Goal: Task Accomplishment & Management: Manage account settings

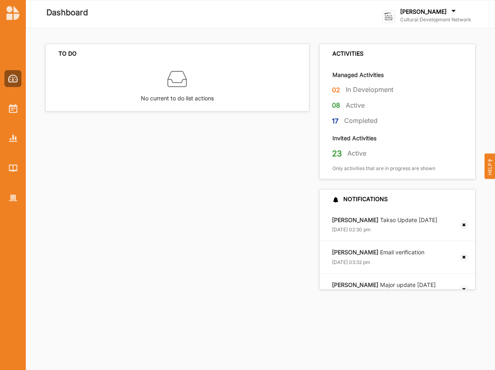
click at [430, 12] on label "[PERSON_NAME]" at bounding box center [423, 11] width 46 height 7
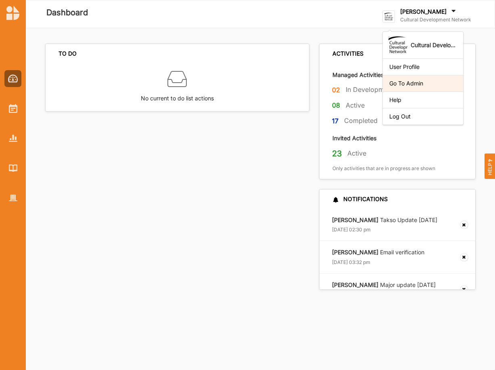
click at [418, 83] on div "Go To Admin" at bounding box center [422, 83] width 67 height 7
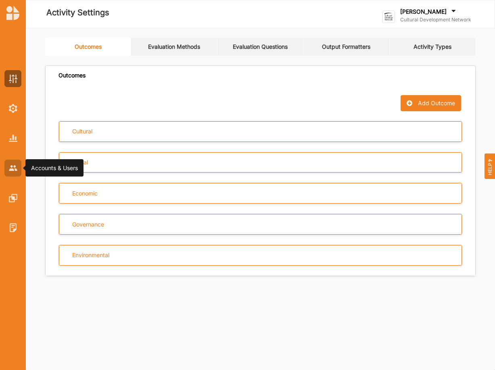
click at [13, 169] on img at bounding box center [13, 167] width 8 height 5
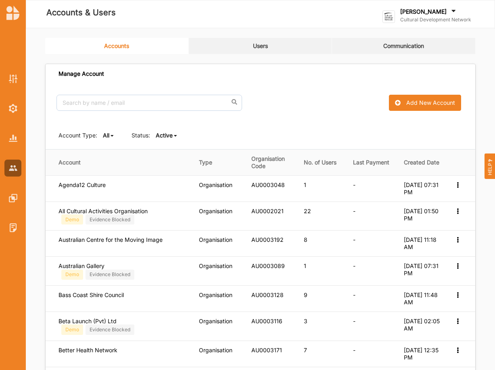
click at [266, 46] on link "Users" at bounding box center [261, 46] width 144 height 16
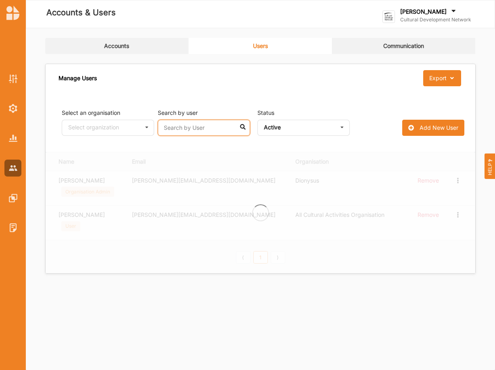
click at [191, 128] on input "text" at bounding box center [204, 128] width 92 height 16
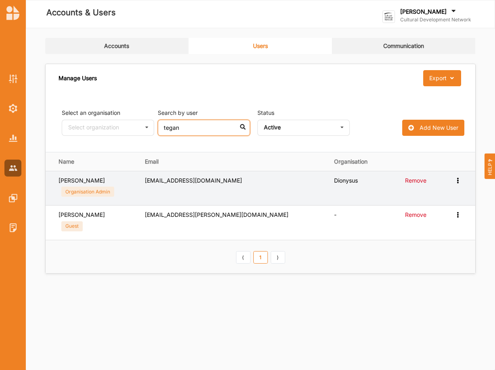
type input "tegan"
click at [459, 182] on icon at bounding box center [457, 180] width 7 height 6
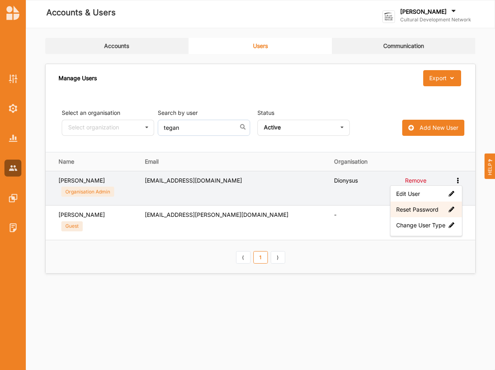
click at [435, 211] on label "Reset Password" at bounding box center [426, 209] width 60 height 7
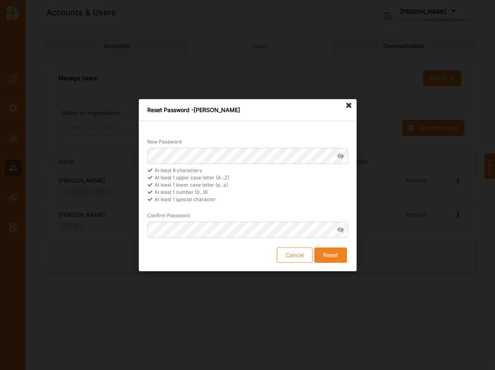
click at [301, 249] on button "Cancel" at bounding box center [295, 254] width 36 height 15
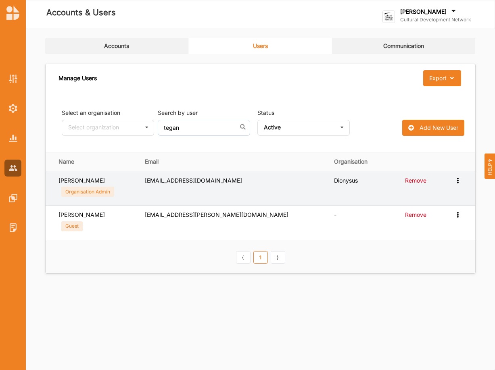
click at [456, 180] on icon at bounding box center [457, 180] width 7 height 6
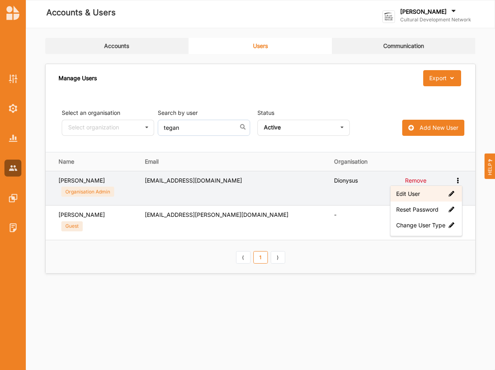
click at [401, 194] on label "Edit User" at bounding box center [426, 193] width 60 height 7
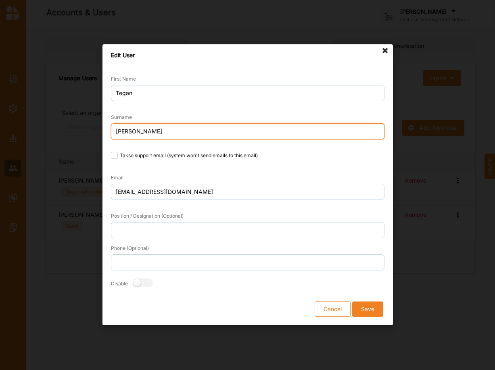
drag, startPoint x: 136, startPoint y: 132, endPoint x: 92, endPoint y: 133, distance: 43.6
click at [111, 133] on input "[PERSON_NAME]" at bounding box center [247, 131] width 273 height 16
type input "Account"
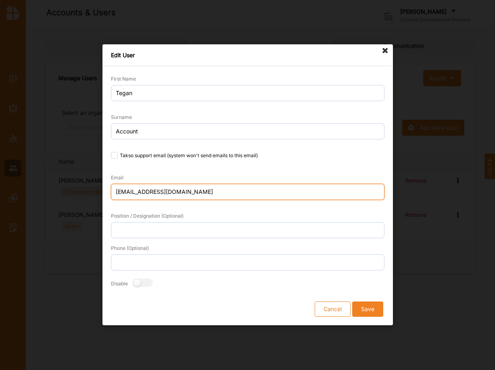
drag, startPoint x: 183, startPoint y: 194, endPoint x: 109, endPoint y: 190, distance: 74.3
click at [111, 190] on input "[EMAIL_ADDRESS][DOMAIN_NAME]" at bounding box center [247, 192] width 273 height 16
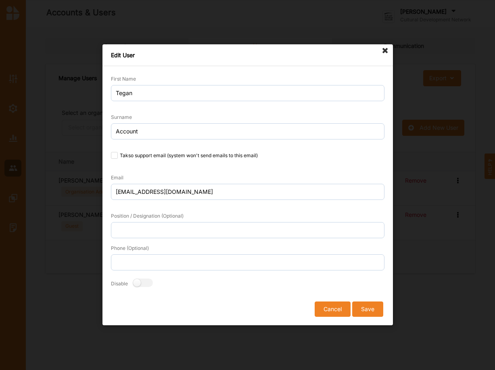
click at [330, 309] on button "Cancel" at bounding box center [333, 309] width 36 height 15
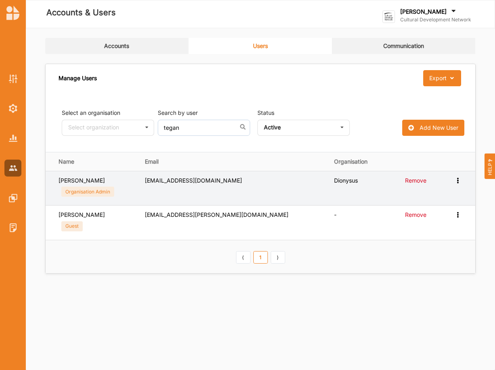
click at [457, 182] on icon at bounding box center [457, 180] width 7 height 6
click at [426, 210] on label "Reset Password" at bounding box center [426, 209] width 60 height 7
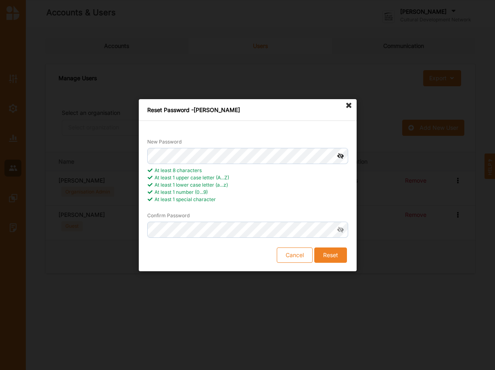
click at [340, 155] on icon at bounding box center [340, 156] width 15 height 16
click at [332, 254] on button "Reset" at bounding box center [330, 254] width 33 height 15
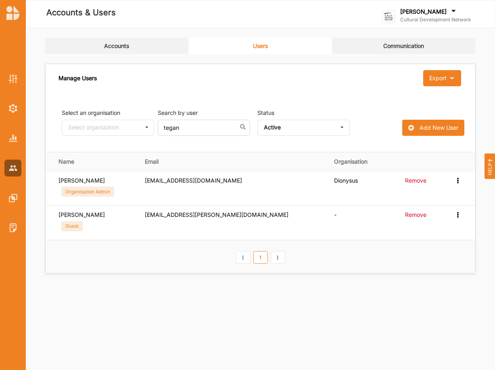
click at [270, 11] on div "Accounts & Users" at bounding box center [169, 14] width 277 height 16
click at [443, 14] on div "[PERSON_NAME]" at bounding box center [435, 12] width 71 height 9
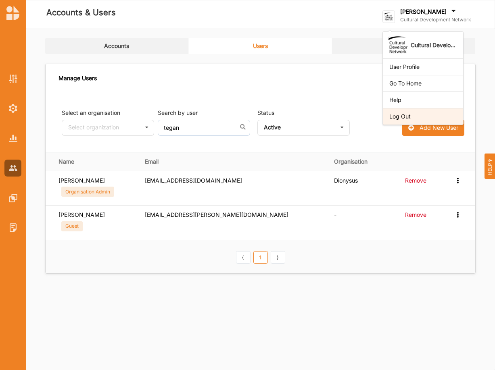
click at [427, 120] on div "Log Out" at bounding box center [423, 116] width 80 height 17
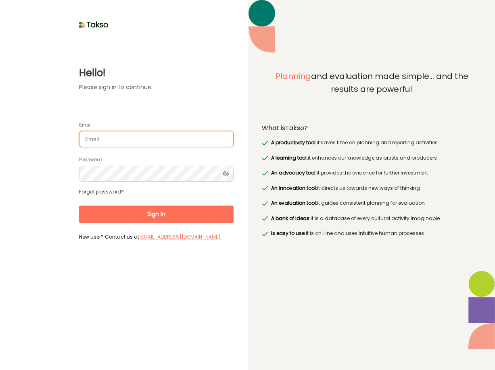
click at [138, 131] on input "Email" at bounding box center [156, 139] width 154 height 16
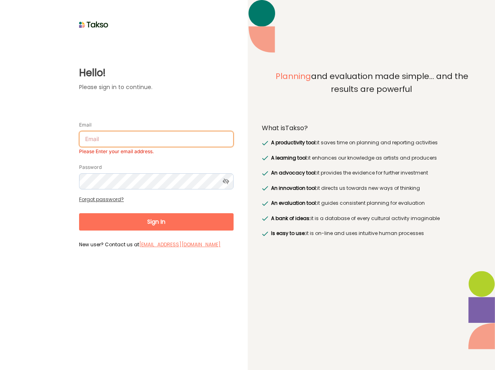
click at [95, 131] on input "Email" at bounding box center [156, 139] width 154 height 16
paste input "[EMAIL_ADDRESS][DOMAIN_NAME]"
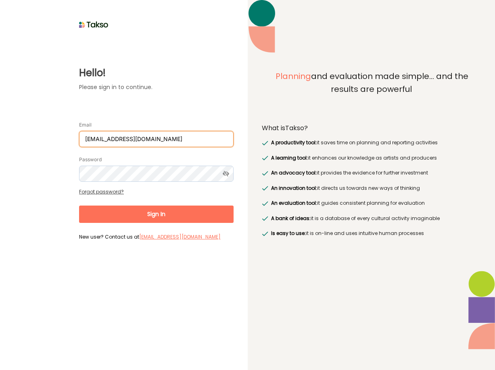
type input "[EMAIL_ADDRESS][DOMAIN_NAME]"
click at [227, 166] on icon at bounding box center [225, 174] width 15 height 16
click at [167, 207] on button "Sign In" at bounding box center [156, 214] width 154 height 17
